Goal: Navigation & Orientation: Find specific page/section

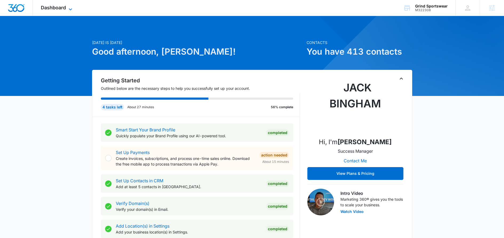
click at [71, 9] on icon at bounding box center [70, 9] width 6 height 6
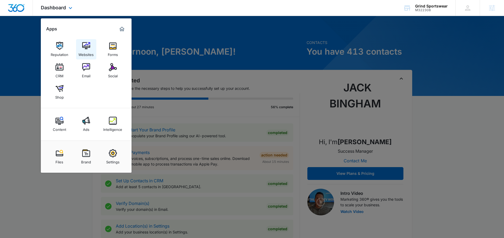
click at [88, 49] on img at bounding box center [86, 46] width 8 height 8
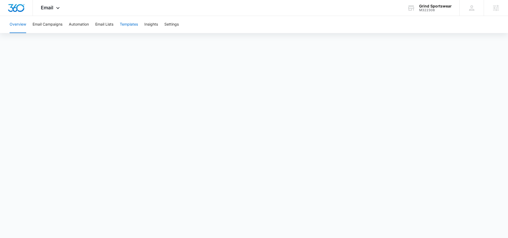
click at [132, 24] on button "Templates" at bounding box center [129, 24] width 18 height 17
click at [57, 8] on icon at bounding box center [58, 9] width 6 height 6
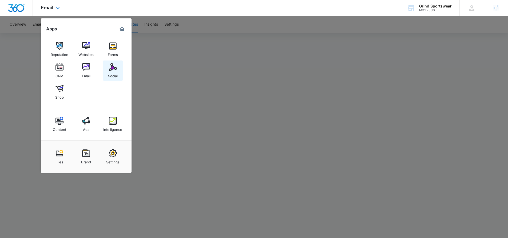
click at [107, 69] on link "Social" at bounding box center [113, 71] width 20 height 20
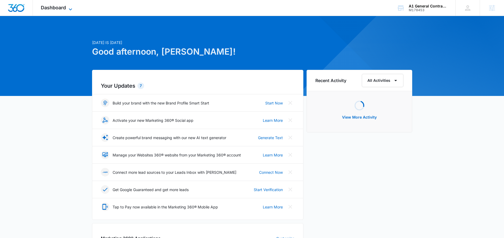
click at [68, 8] on icon at bounding box center [70, 9] width 6 height 6
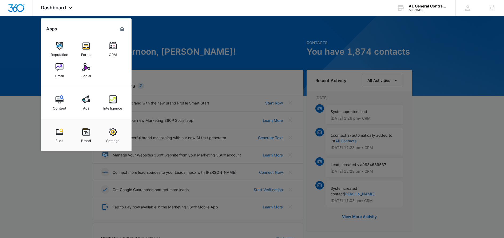
click at [33, 57] on div at bounding box center [252, 119] width 504 height 238
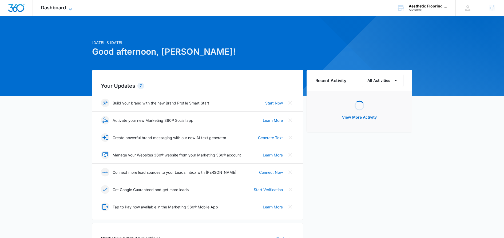
click at [70, 7] on icon at bounding box center [70, 9] width 6 height 6
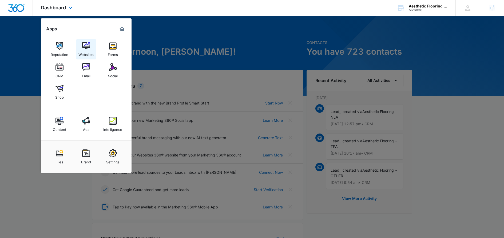
click at [92, 44] on link "Websites" at bounding box center [86, 49] width 20 height 20
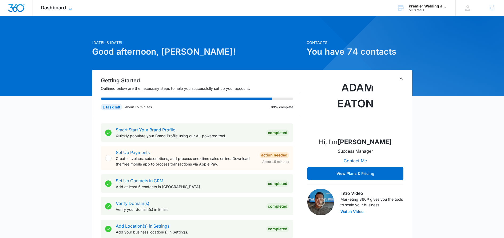
click at [69, 8] on icon at bounding box center [70, 9] width 3 height 2
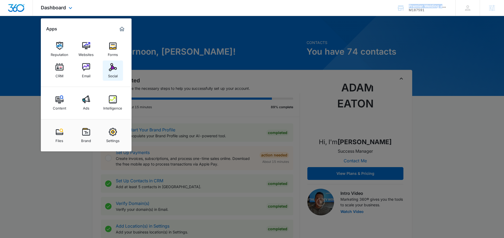
click at [112, 76] on div "Social" at bounding box center [113, 74] width 10 height 7
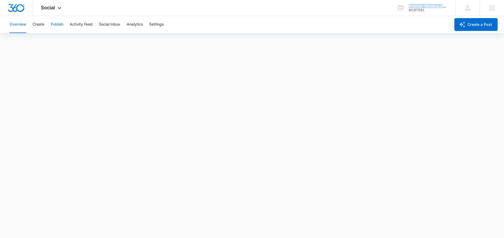
click at [56, 27] on button "Publish" at bounding box center [57, 24] width 13 height 17
click at [37, 41] on button "Schedules" at bounding box center [41, 40] width 18 height 15
click at [21, 41] on button "Calendar" at bounding box center [18, 40] width 16 height 15
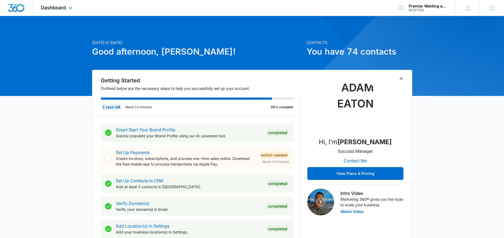
click at [66, 7] on div "Dashboard Apps Reputation Websites Forms CRM Email Social Content Ads Intellige…" at bounding box center [57, 8] width 49 height 16
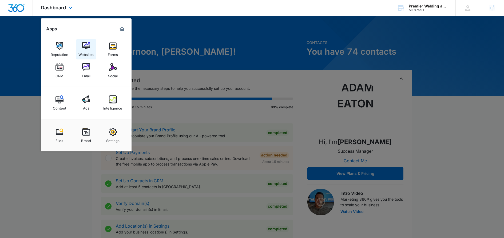
click at [84, 52] on div "Websites" at bounding box center [85, 53] width 15 height 7
